Goal: Task Accomplishment & Management: Use online tool/utility

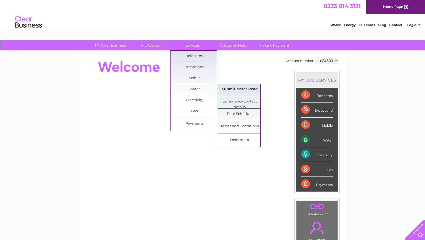
click at [232, 89] on link "Submit Meter Read" at bounding box center [240, 89] width 44 height 11
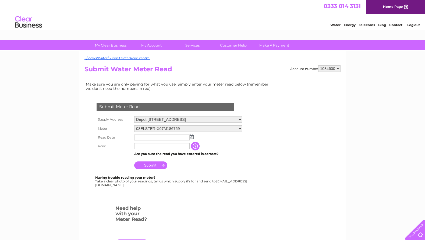
click at [192, 135] on img at bounding box center [192, 137] width 4 height 4
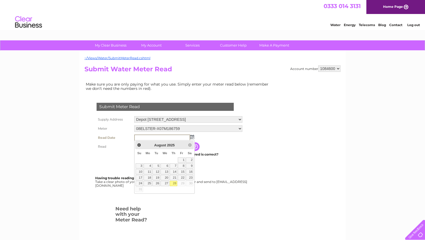
click at [175, 183] on link "28" at bounding box center [174, 183] width 8 height 5
type input "2025/08/28"
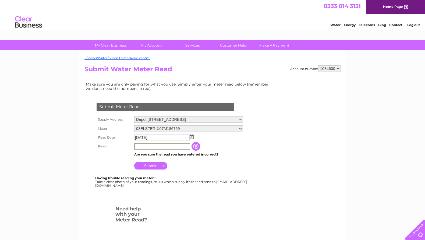
click at [165, 146] on input "text" at bounding box center [162, 146] width 56 height 6
click at [139, 145] on input "text" at bounding box center [162, 146] width 56 height 6
type input "5145"
click at [157, 165] on input "Submit" at bounding box center [150, 166] width 33 height 8
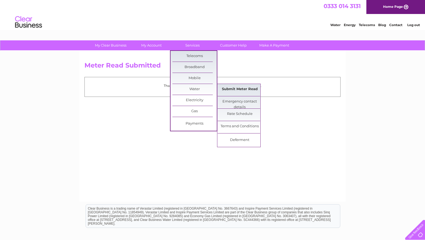
click at [235, 89] on link "Submit Meter Read" at bounding box center [240, 89] width 44 height 11
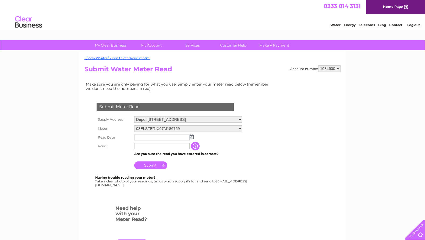
click at [242, 119] on select "Depot [STREET_ADDRESS]" at bounding box center [188, 119] width 108 height 6
select select "561602"
click at [134, 116] on select "Depot [STREET_ADDRESS]" at bounding box center [188, 119] width 108 height 7
click at [192, 138] on img at bounding box center [192, 137] width 4 height 4
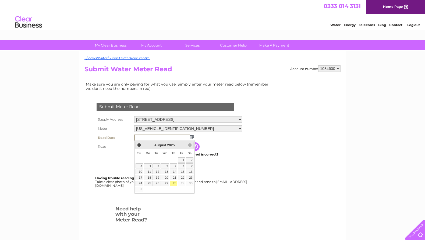
click at [173, 182] on link "28" at bounding box center [174, 183] width 8 height 5
type input "2025/08/28"
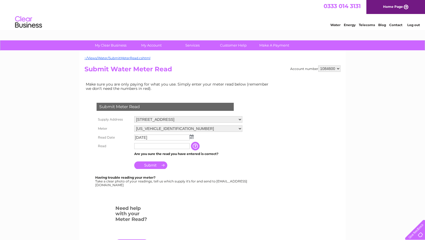
click at [154, 145] on input "text" at bounding box center [161, 146] width 55 height 6
type input "00220"
click at [154, 165] on input "Submit" at bounding box center [150, 165] width 33 height 8
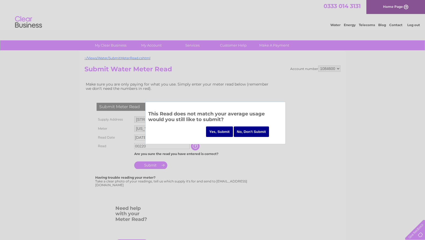
click at [223, 131] on input "Yes, Submit" at bounding box center [219, 131] width 27 height 10
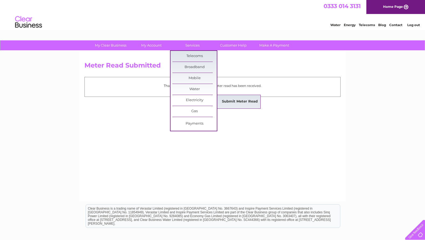
click at [238, 102] on link "Submit Meter Read" at bounding box center [240, 101] width 44 height 11
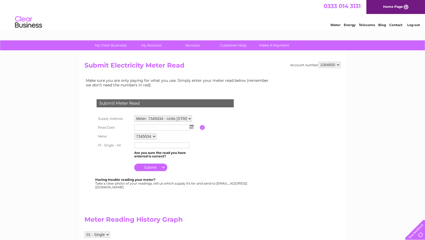
click at [192, 127] on img at bounding box center [192, 127] width 4 height 4
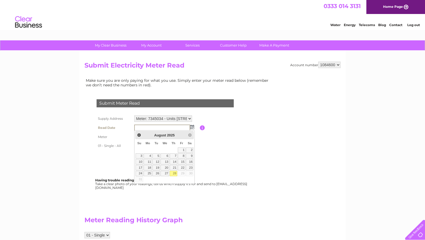
click at [175, 172] on link "28" at bounding box center [174, 173] width 8 height 5
type input "2025/08/28"
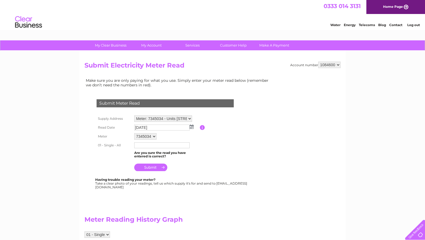
click at [226, 151] on table "Supply Address Meter: 7345034 - Units 10 & 11, Evanton Industrial Estate, Gingw…" at bounding box center [171, 143] width 153 height 59
click at [157, 146] on input "text" at bounding box center [161, 145] width 55 height 6
click at [152, 144] on input "text" at bounding box center [162, 145] width 56 height 6
type input "74060"
click at [154, 167] on input "submit" at bounding box center [150, 168] width 33 height 8
